Goal: Transaction & Acquisition: Purchase product/service

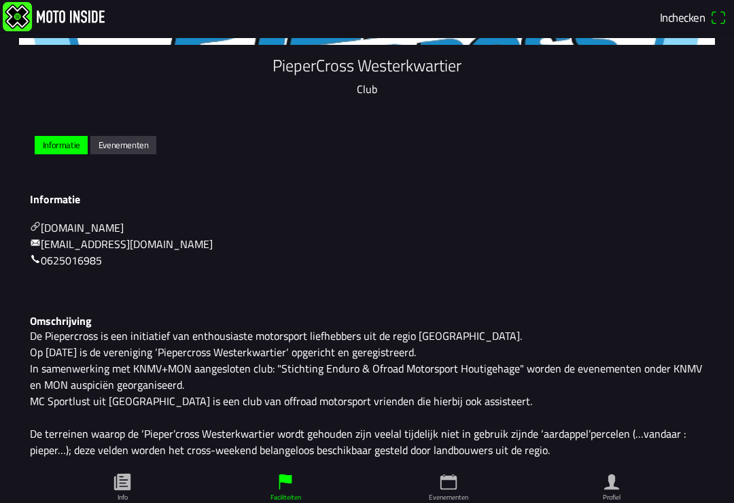
scroll to position [150, 0]
click at [0, 0] on slot "Evenementen" at bounding box center [0, 0] width 0 height 0
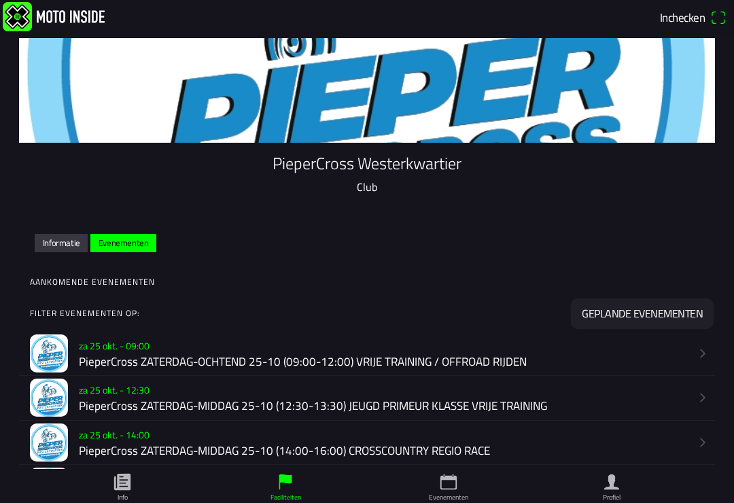
scroll to position [50, 0]
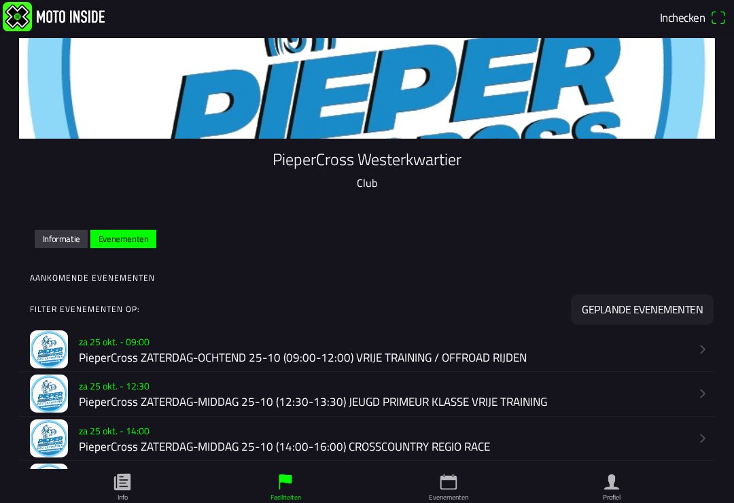
click at [705, 356] on icon "arrow forward" at bounding box center [703, 350] width 14 height 14
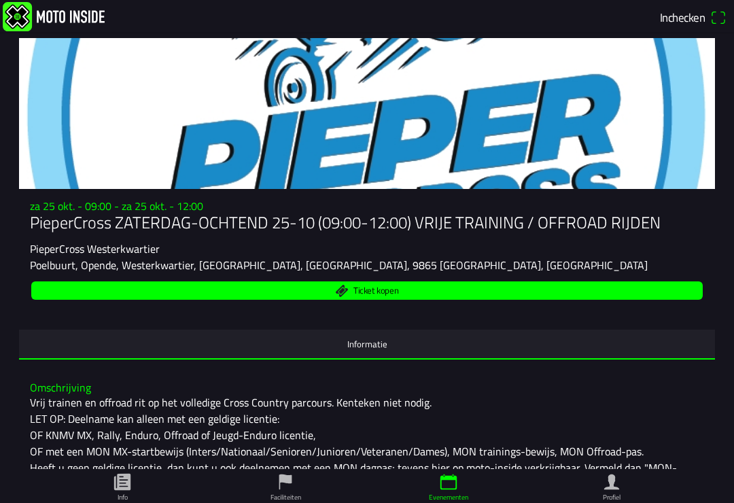
click at [622, 291] on span "Ticket kopen" at bounding box center [367, 291] width 656 height 18
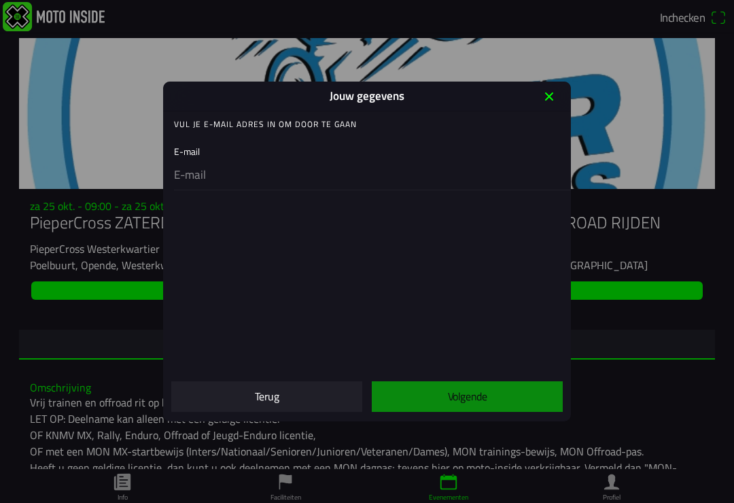
click at [311, 161] on input "email" at bounding box center [370, 175] width 392 height 29
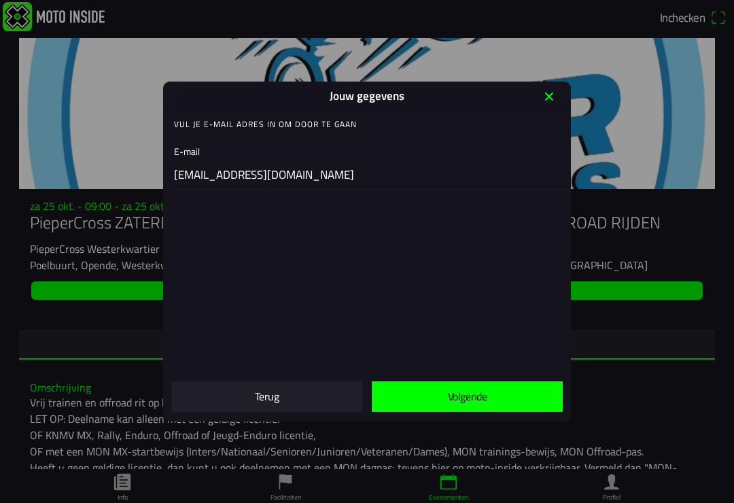
type input "[EMAIL_ADDRESS][DOMAIN_NAME]"
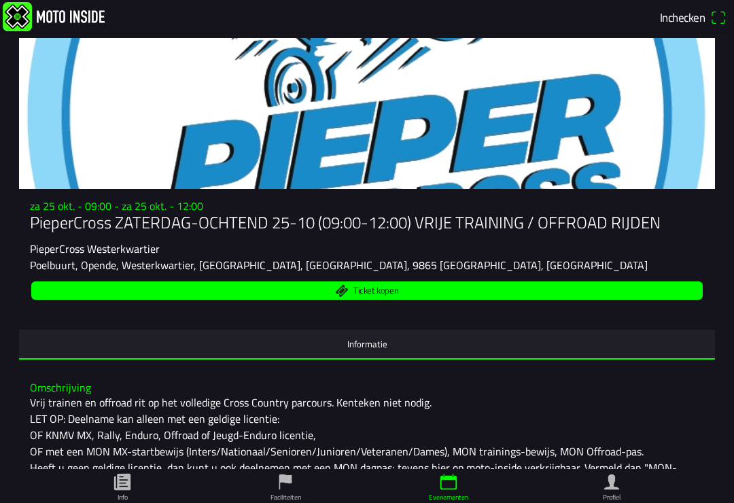
click at [641, 300] on span "Ticket kopen" at bounding box center [367, 291] width 656 height 18
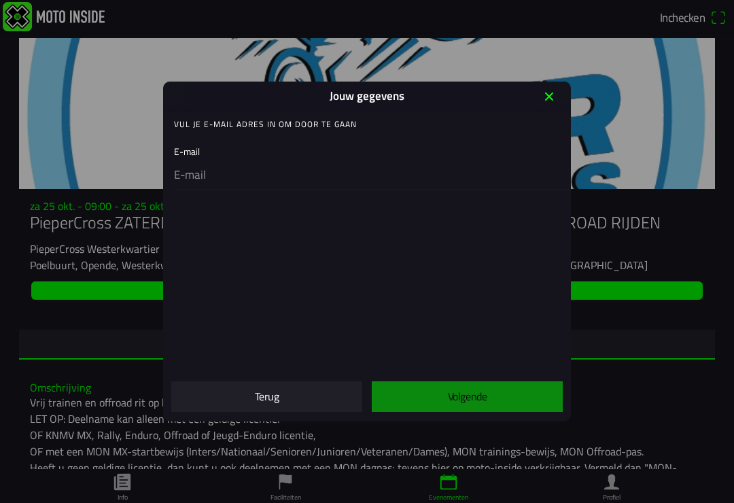
click at [269, 178] on input "email" at bounding box center [370, 175] width 392 height 29
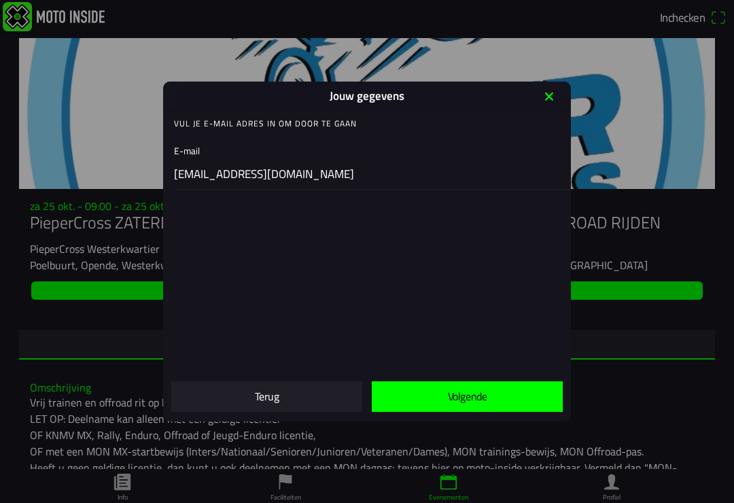
scroll to position [1, 0]
type input "[EMAIL_ADDRESS][DOMAIN_NAME]"
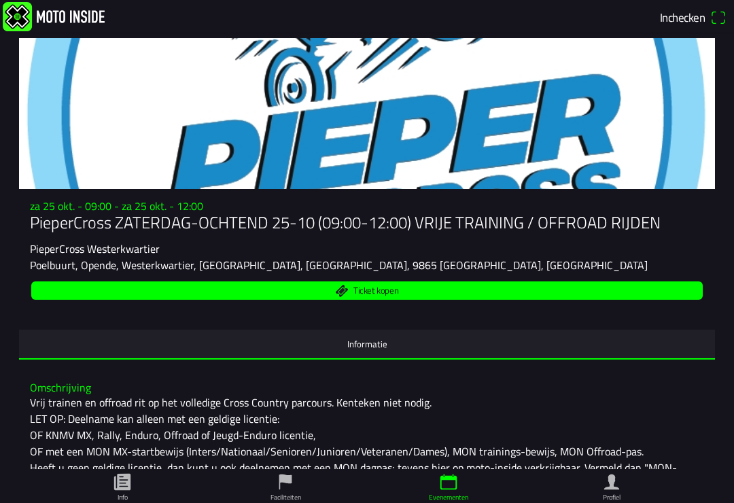
click at [642, 296] on span "Ticket kopen" at bounding box center [367, 291] width 656 height 18
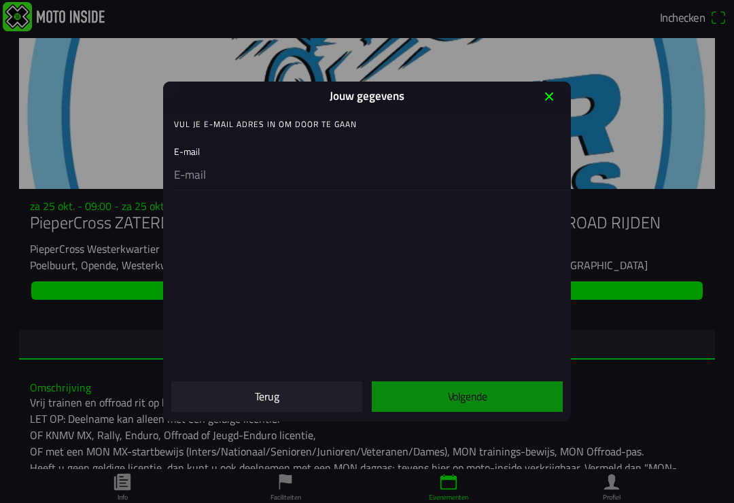
click at [286, 173] on input "email" at bounding box center [370, 175] width 392 height 29
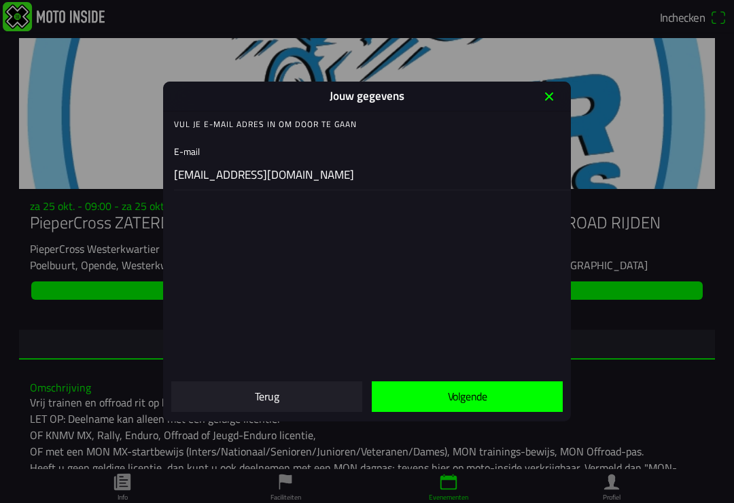
type input "[EMAIL_ADDRESS][DOMAIN_NAME]"
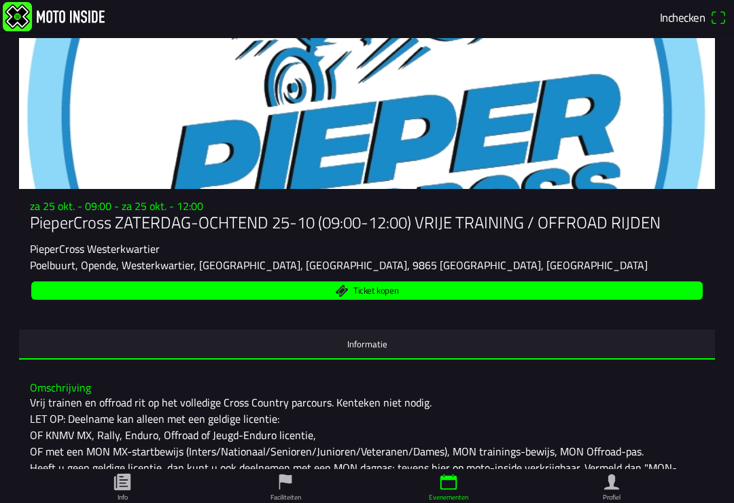
click at [101, 299] on span "Ticket kopen" at bounding box center [367, 291] width 656 height 18
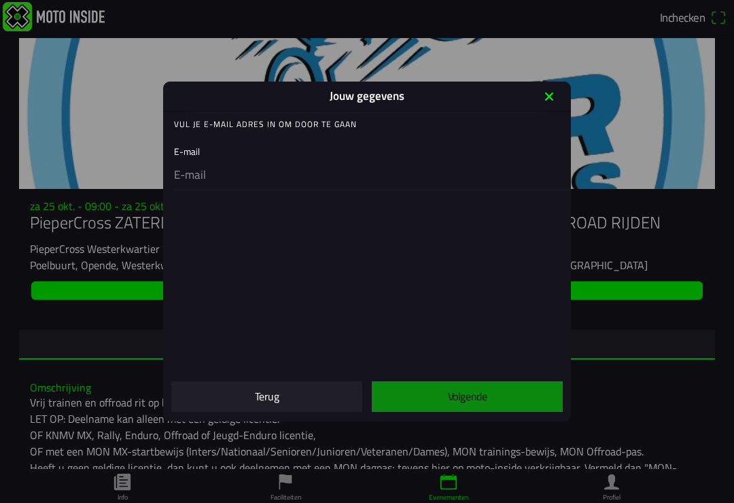
click at [277, 178] on input "email" at bounding box center [370, 175] width 392 height 29
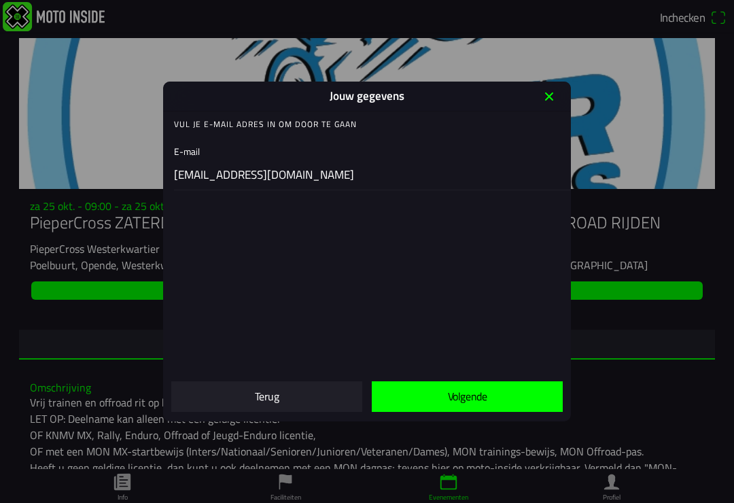
type input "[EMAIL_ADDRESS][DOMAIN_NAME]"
click at [491, 400] on span "Volgende" at bounding box center [467, 397] width 169 height 31
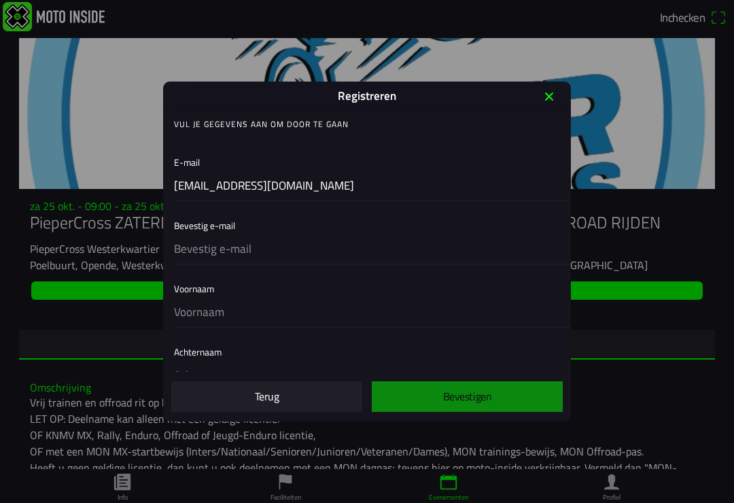
click at [252, 251] on input "text" at bounding box center [370, 249] width 392 height 29
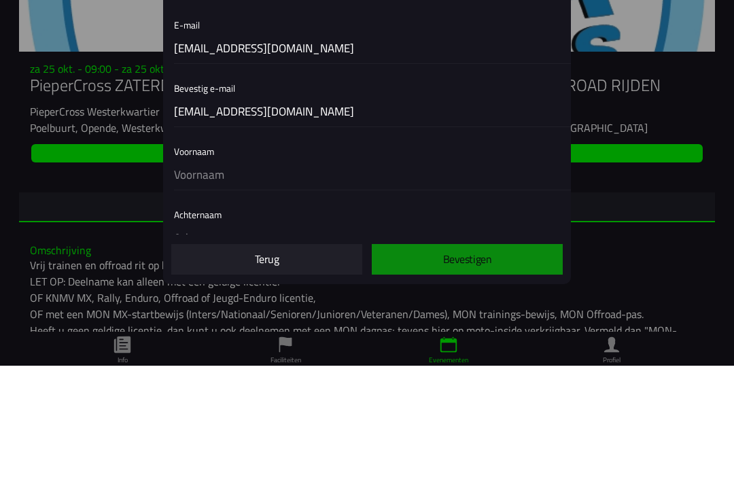
type input "[EMAIL_ADDRESS][DOMAIN_NAME]"
click at [254, 299] on input "text" at bounding box center [370, 313] width 392 height 29
click at [229, 339] on div "Achternaam" at bounding box center [370, 365] width 392 height 52
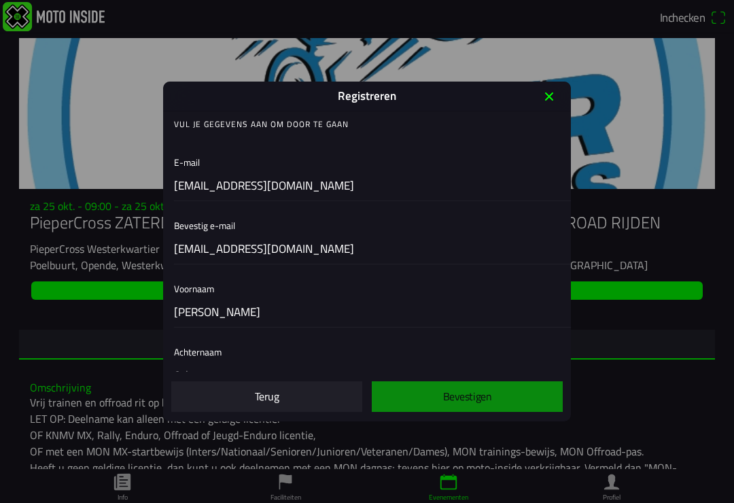
click at [224, 348] on div "Achternaam" at bounding box center [370, 365] width 392 height 52
click at [201, 359] on div "Achternaam" at bounding box center [370, 365] width 392 height 52
click at [208, 353] on div "Achternaam" at bounding box center [370, 365] width 392 height 52
click at [250, 311] on input "[PERSON_NAME]" at bounding box center [370, 313] width 392 height 29
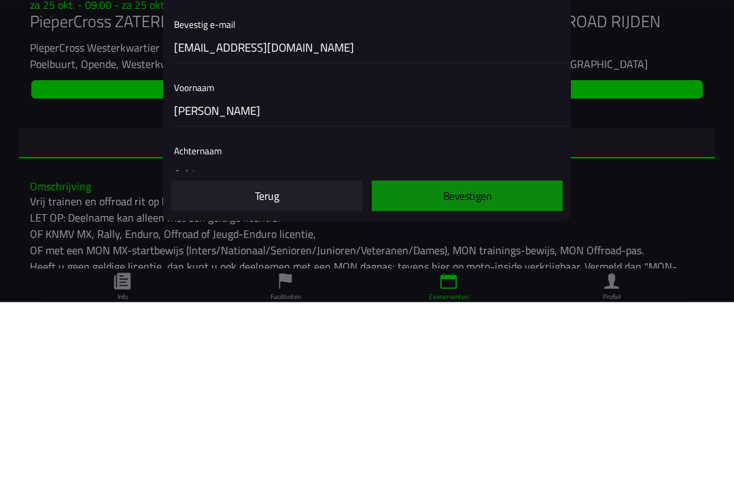
click at [198, 339] on div "Achternaam" at bounding box center [370, 365] width 392 height 52
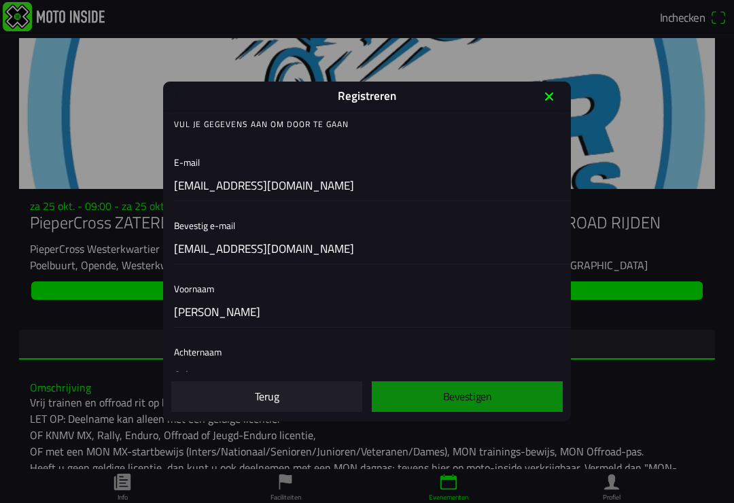
click at [212, 356] on div "Achternaam" at bounding box center [370, 365] width 392 height 52
click at [256, 310] on input "[PERSON_NAME]" at bounding box center [370, 313] width 392 height 29
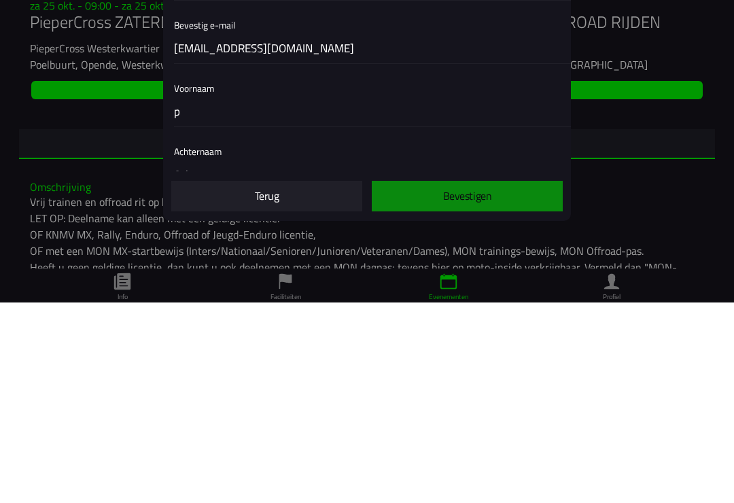
click at [215, 339] on div "Achternaam" at bounding box center [370, 365] width 392 height 52
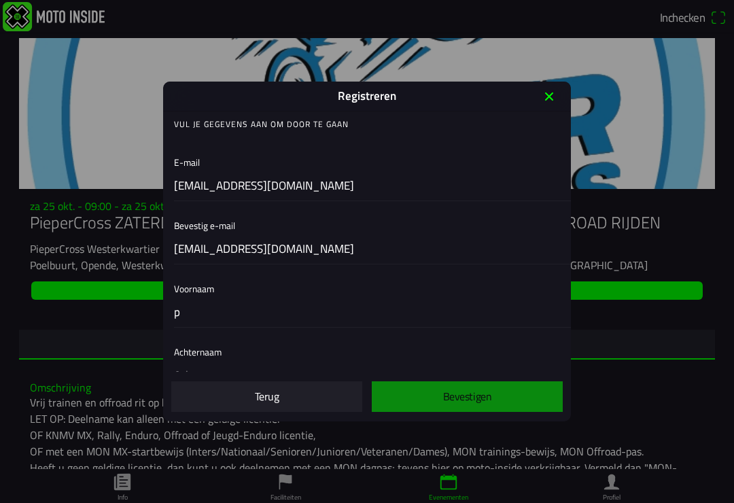
click at [210, 348] on div "Achternaam" at bounding box center [370, 365] width 392 height 52
click at [222, 353] on div "Achternaam" at bounding box center [370, 365] width 392 height 52
click at [230, 351] on div "Achternaam" at bounding box center [370, 365] width 392 height 52
click at [242, 355] on div "Achternaam" at bounding box center [370, 365] width 392 height 52
click at [249, 313] on input "p" at bounding box center [370, 313] width 392 height 29
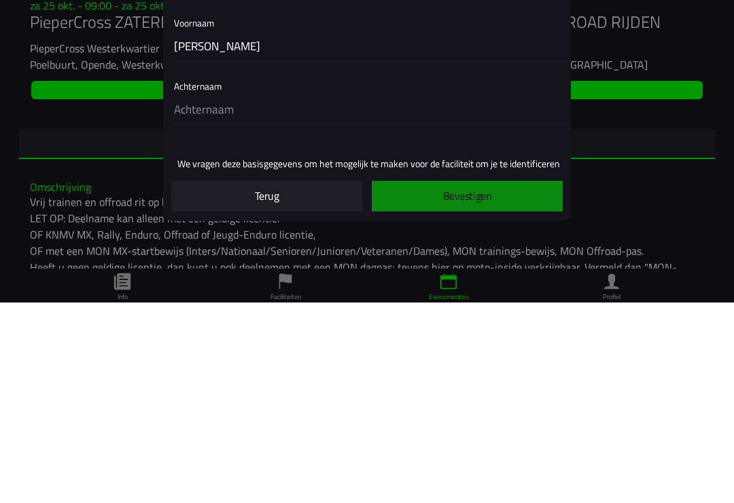
scroll to position [92, 0]
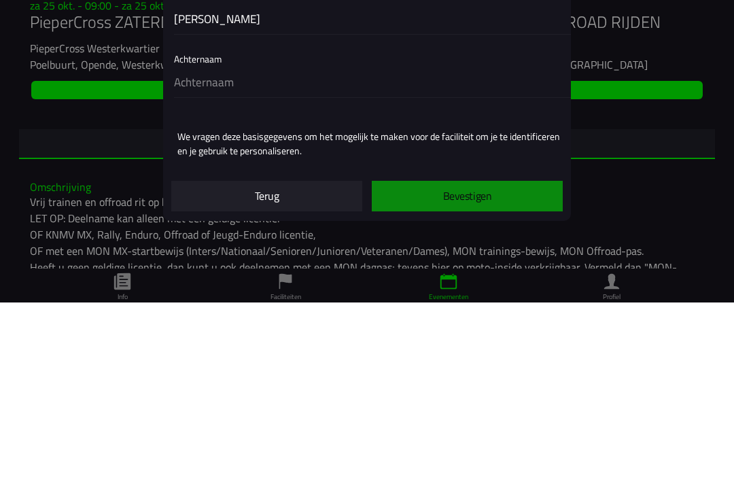
type input "[PERSON_NAME]"
click at [216, 269] on input "text" at bounding box center [370, 283] width 392 height 29
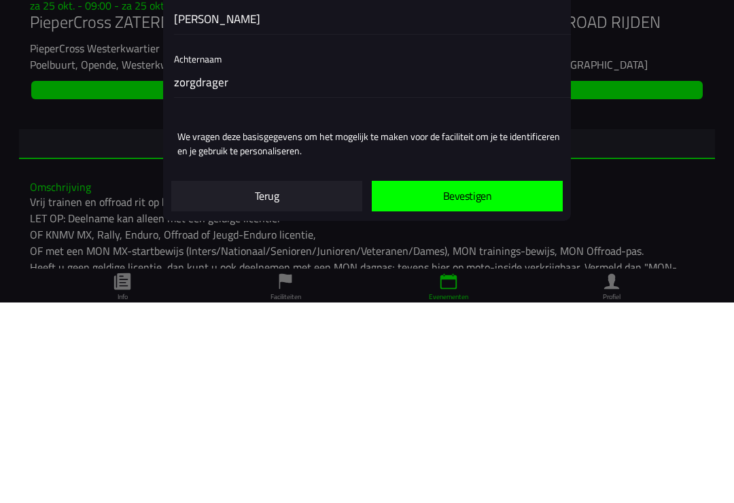
type input "zorgdrager"
click at [0, 0] on slot "Bevestigen" at bounding box center [0, 0] width 0 height 0
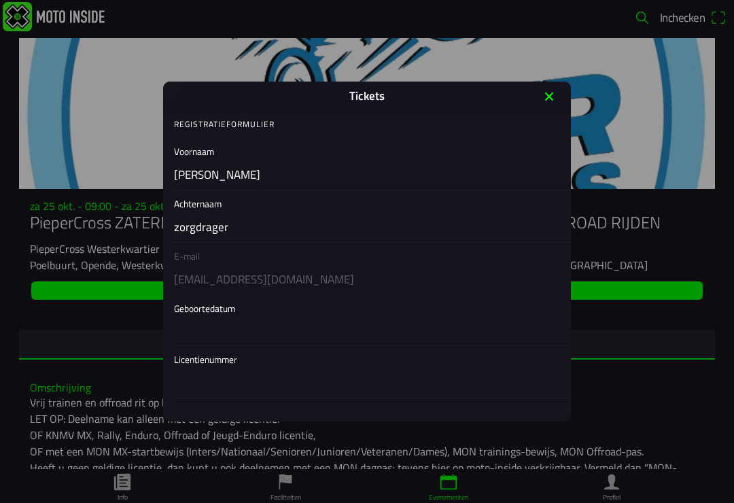
click at [540, 103] on icon "close" at bounding box center [550, 97] width 22 height 22
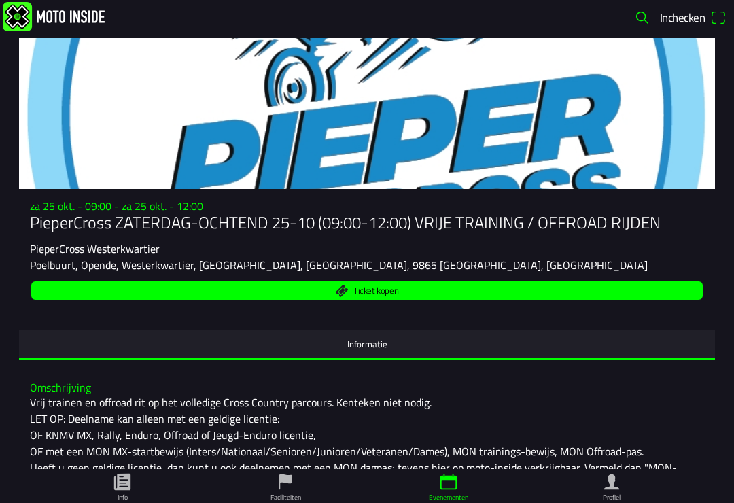
scroll to position [0, 0]
